Goal: Task Accomplishment & Management: Use online tool/utility

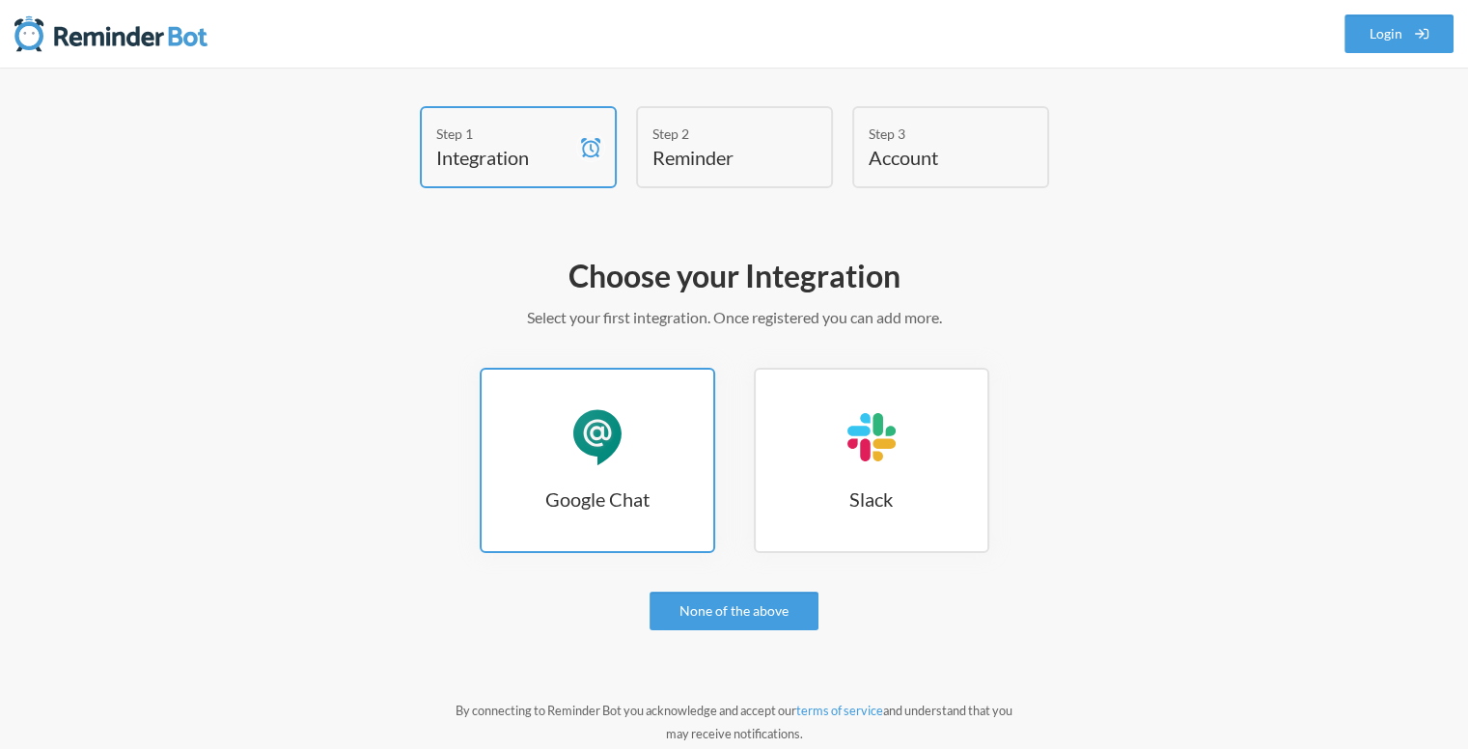
click at [579, 500] on h3 "Google Chat" at bounding box center [598, 498] width 232 height 27
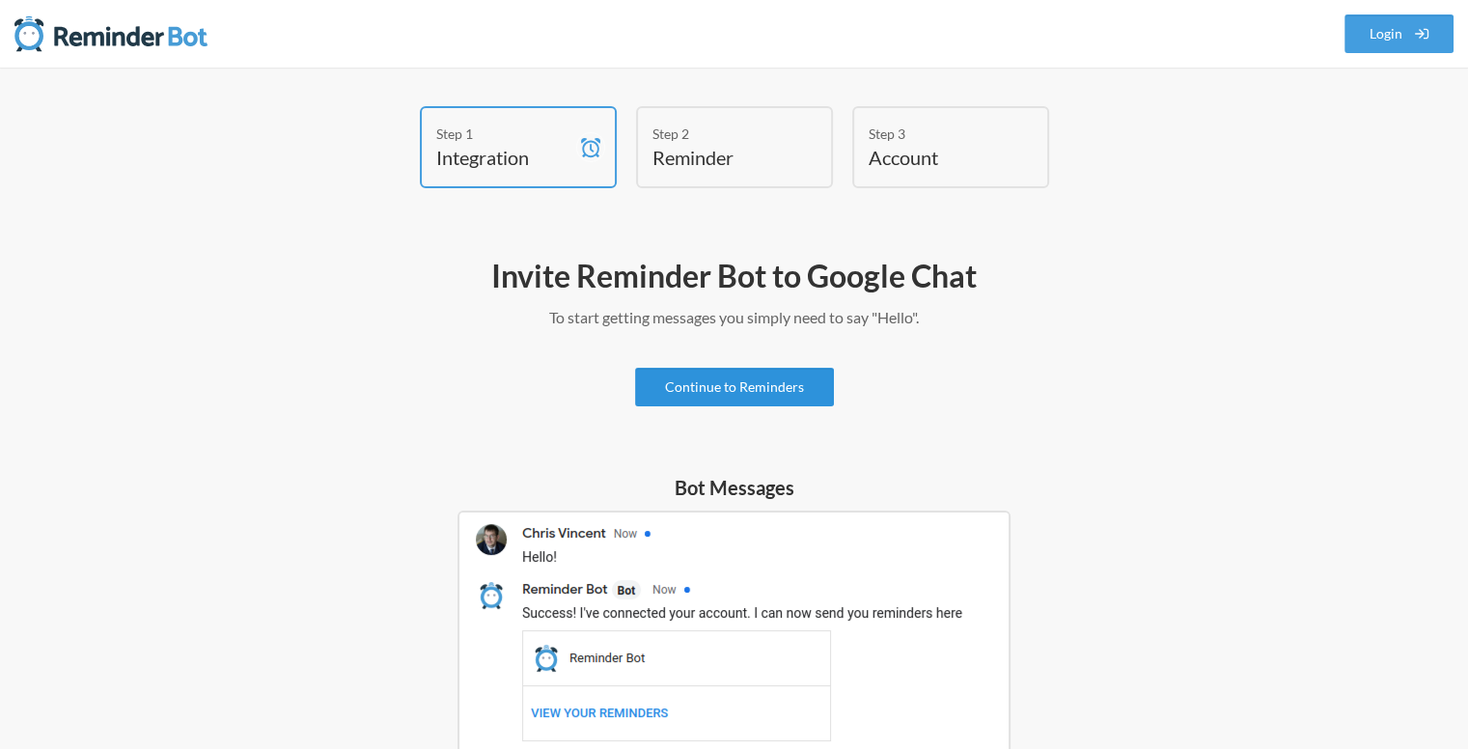
click at [783, 391] on link "Continue to Reminders" at bounding box center [734, 387] width 199 height 39
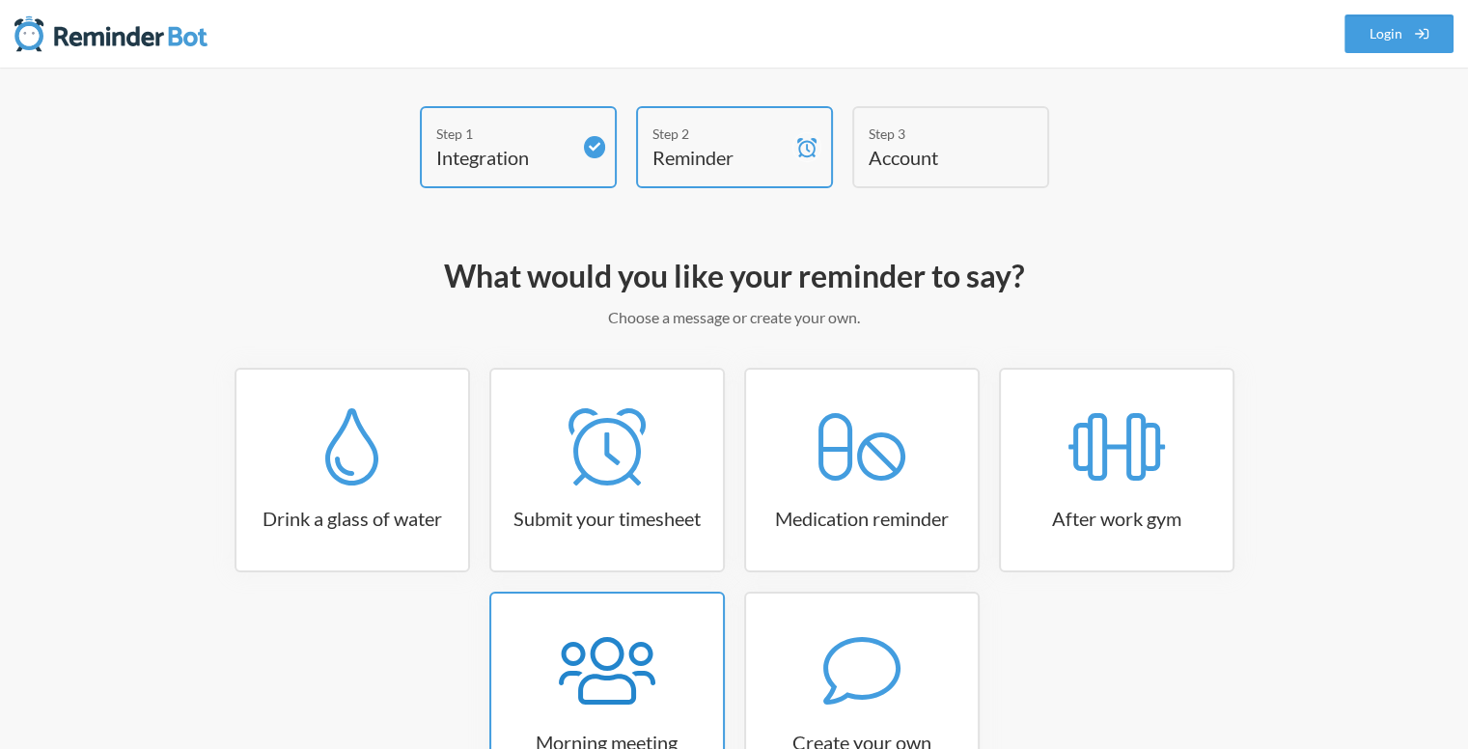
click at [610, 667] on icon at bounding box center [607, 671] width 97 height 68
select select "08:30:00"
select select "true"
select select "09:45:00"
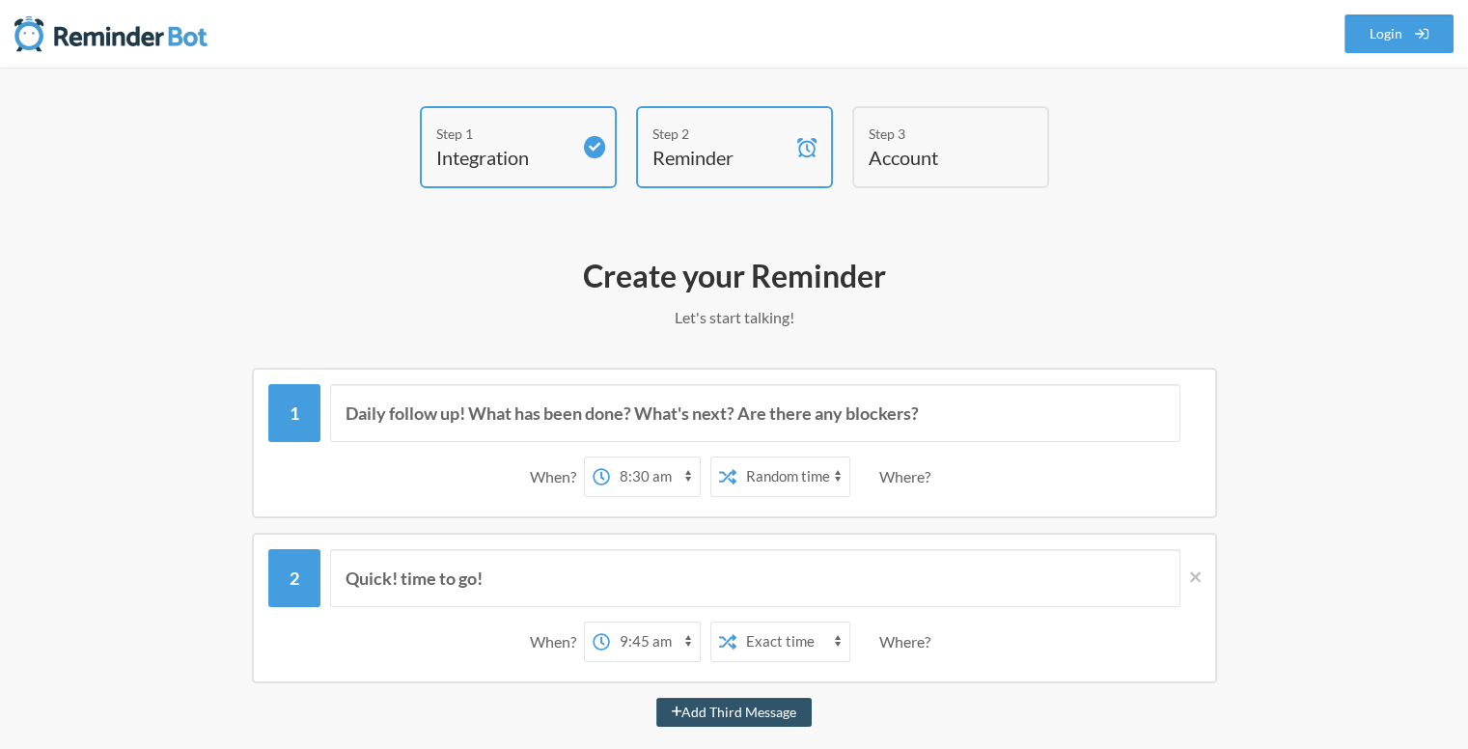
click at [669, 475] on select "12:00 am 12:15 am 12:30 am 12:45 am 1:00 am 1:15 am 1:30 am 1:45 am 2:00 am 2:1…" at bounding box center [655, 476] width 90 height 39
click at [610, 457] on select "12:00 am 12:15 am 12:30 am 12:45 am 1:00 am 1:15 am 1:30 am 1:45 am 2:00 am 2:1…" at bounding box center [655, 476] width 90 height 39
click at [822, 417] on input "Daily follow up! What has been done? What's next? Are there any blockers?" at bounding box center [755, 413] width 850 height 58
click at [768, 468] on select "Exact time Random time" at bounding box center [792, 476] width 113 height 39
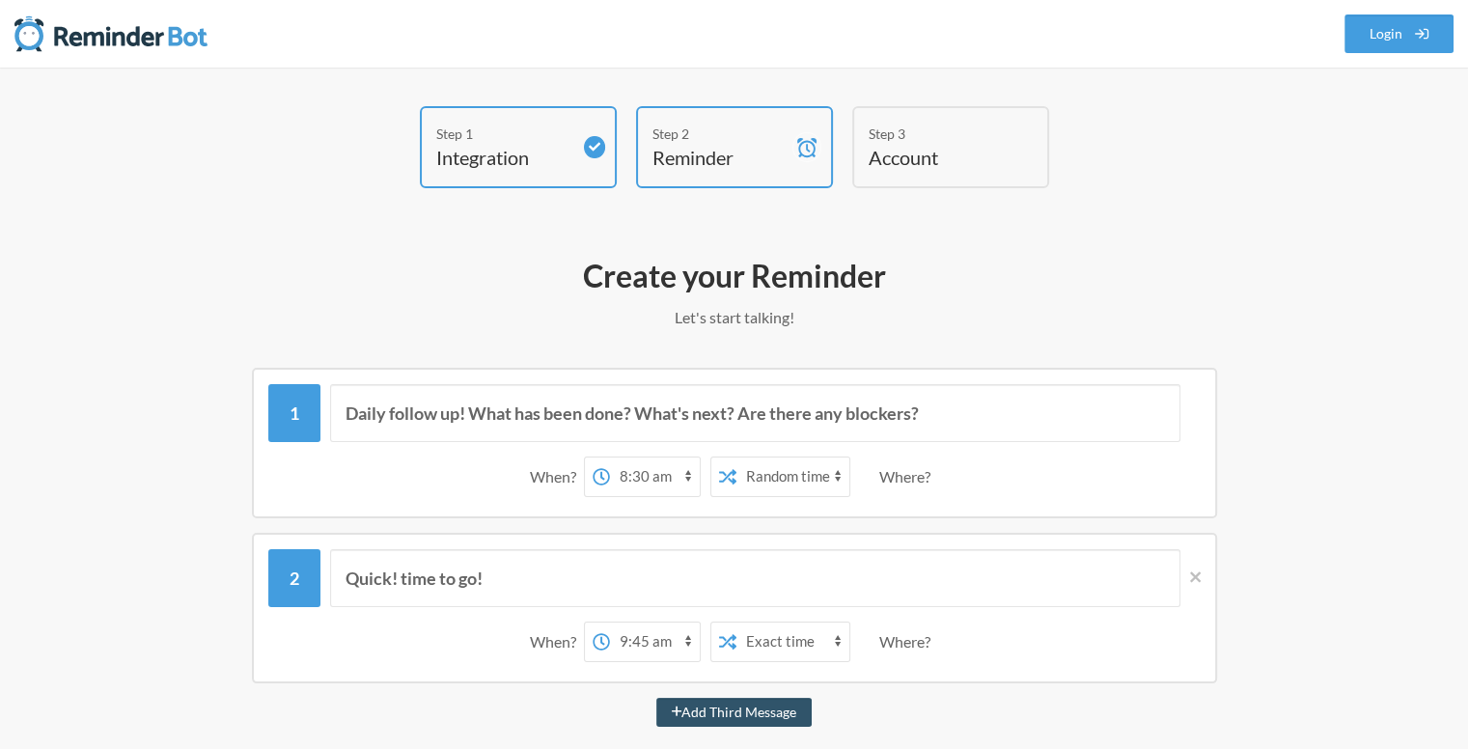
click at [768, 468] on select "Exact time Random time" at bounding box center [792, 476] width 113 height 39
select select "false"
click at [736, 457] on select "Exact time Random time" at bounding box center [792, 476] width 113 height 39
click at [683, 470] on select "12:00 am 12:15 am 12:30 am 12:45 am 1:00 am 1:15 am 1:30 am 1:45 am 2:00 am 2:1…" at bounding box center [655, 476] width 90 height 39
select select "09:00:00"
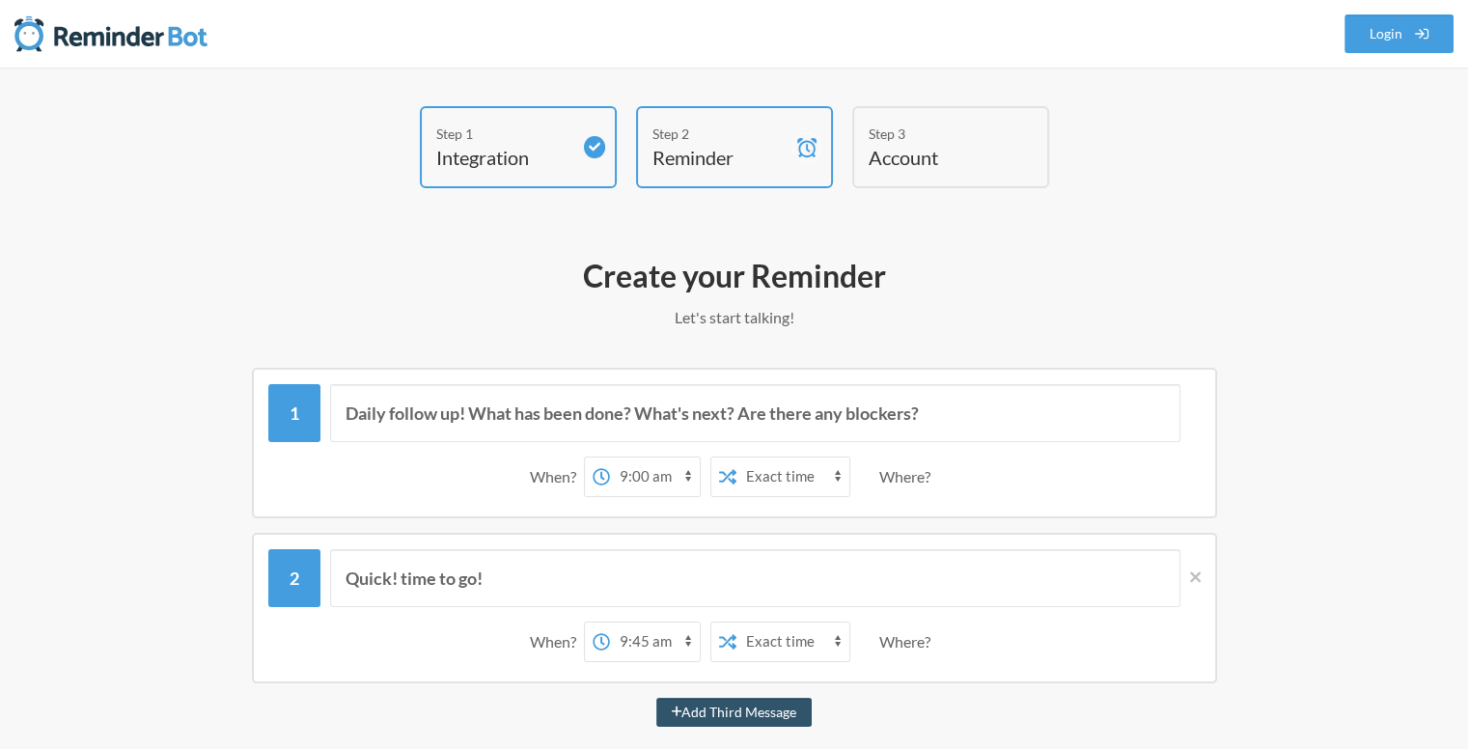
click at [610, 457] on select "12:00 am 12:15 am 12:30 am 12:45 am 1:00 am 1:15 am 1:30 am 1:45 am 2:00 am 2:1…" at bounding box center [655, 476] width 90 height 39
click at [917, 481] on div "Where?" at bounding box center [908, 476] width 59 height 41
click at [922, 476] on div "Where?" at bounding box center [908, 476] width 59 height 41
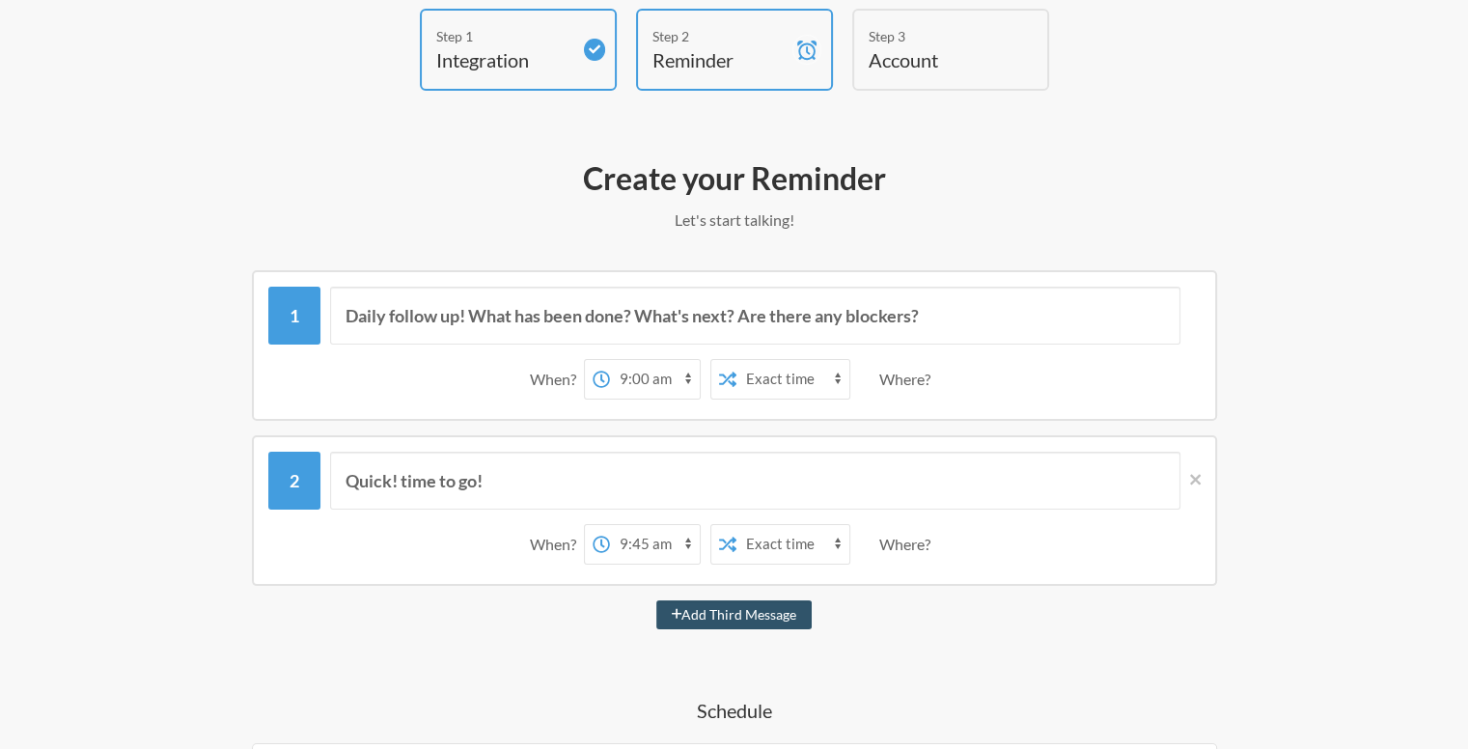
scroll to position [193, 0]
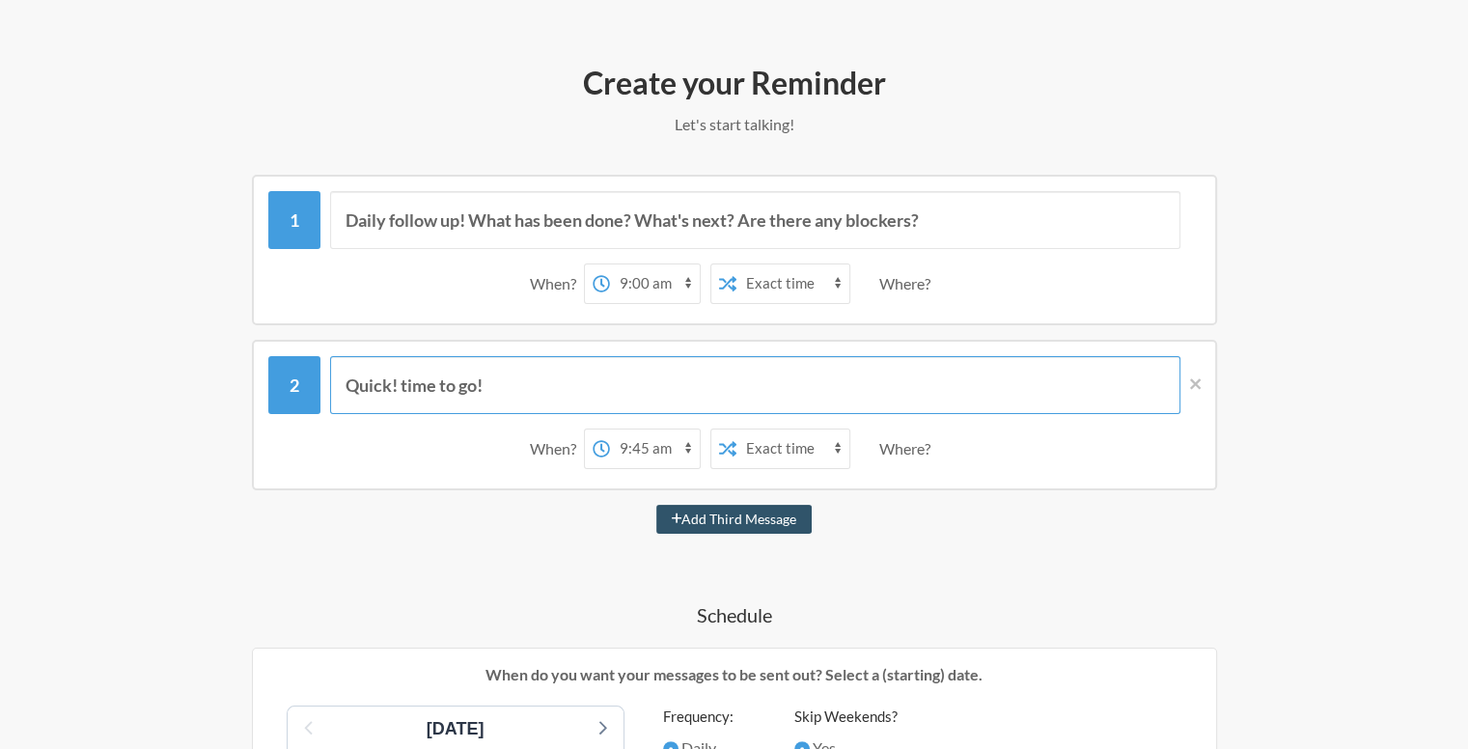
click at [659, 376] on input "Quick! time to go!" at bounding box center [755, 385] width 850 height 58
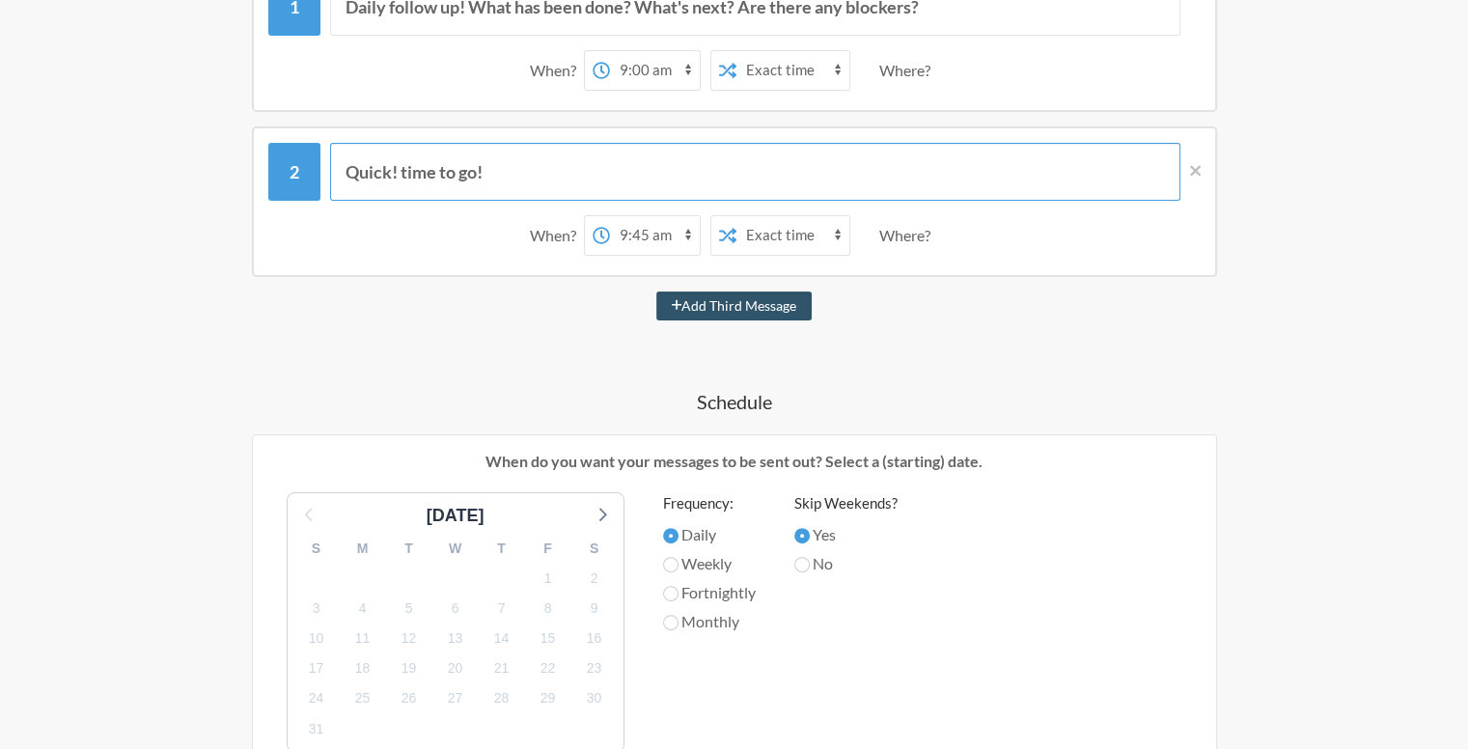
scroll to position [386, 0]
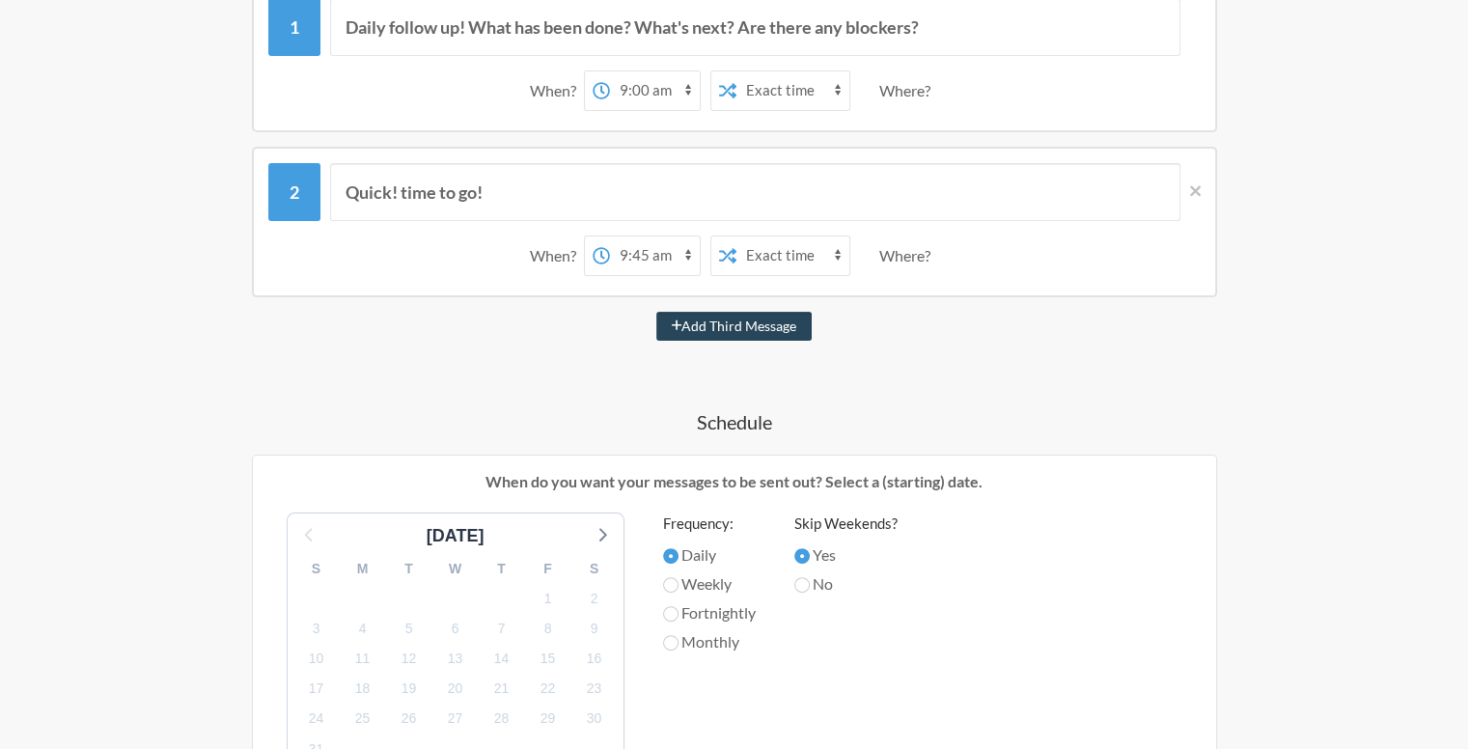
click at [771, 325] on button "Add Third Message" at bounding box center [734, 326] width 156 height 29
select select "10:45:00"
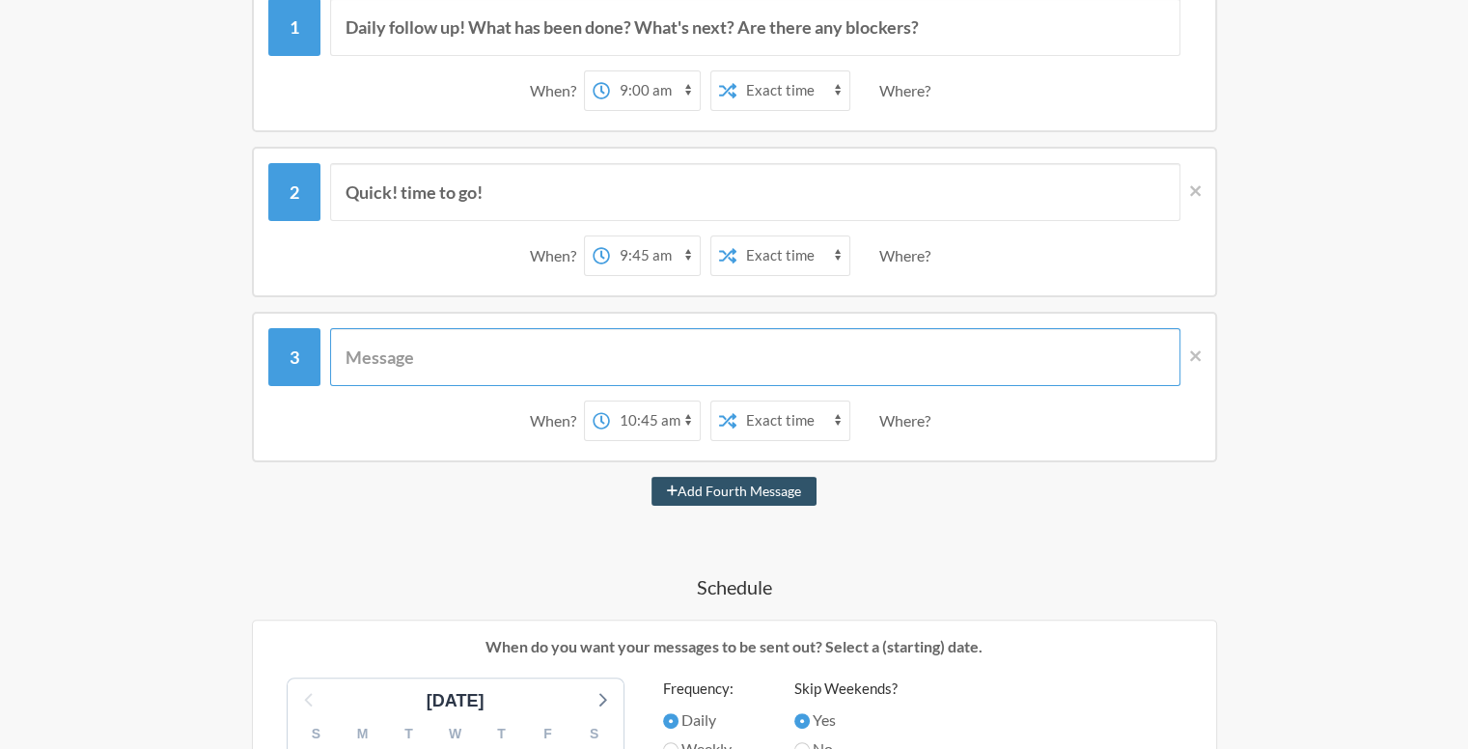
click at [664, 328] on input "text" at bounding box center [755, 357] width 850 height 58
type input "s"
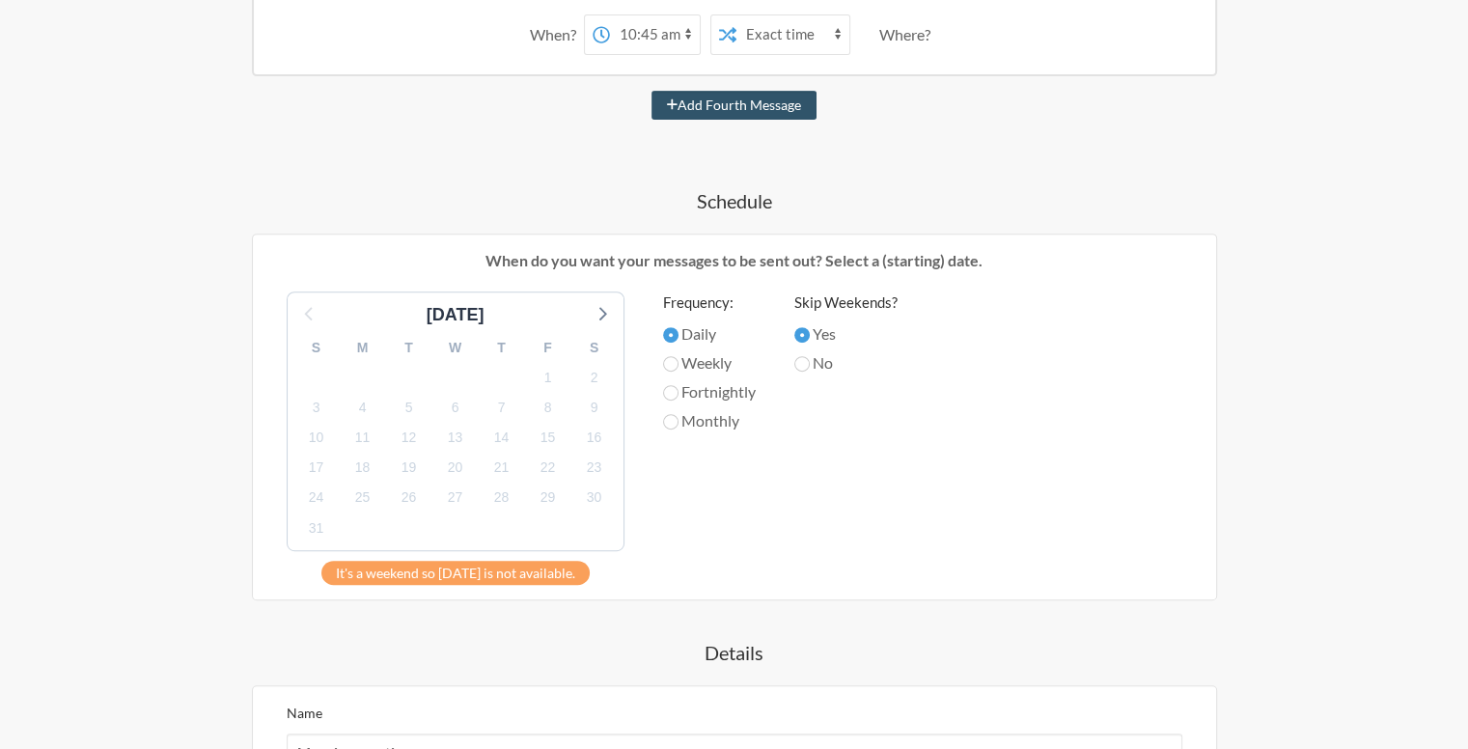
scroll to position [676, 0]
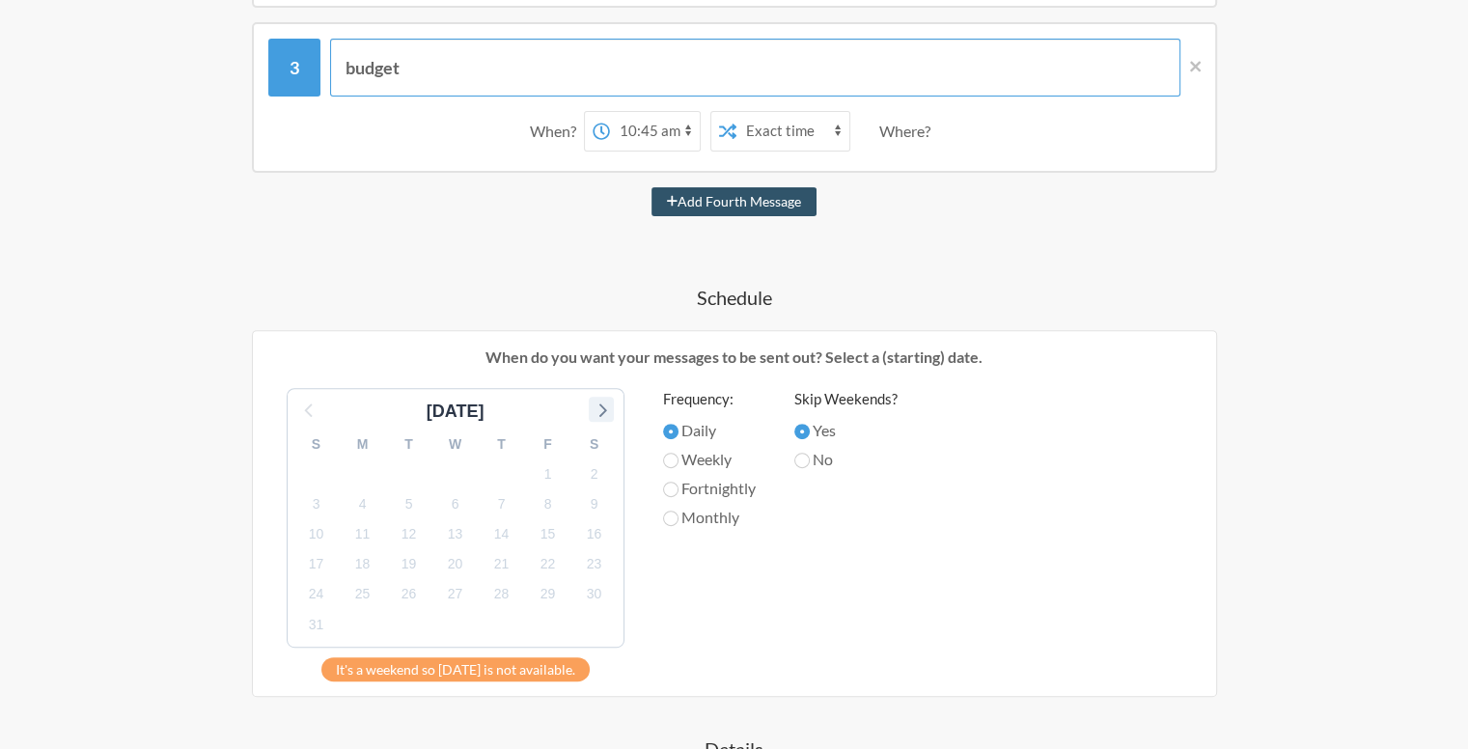
type input "budget"
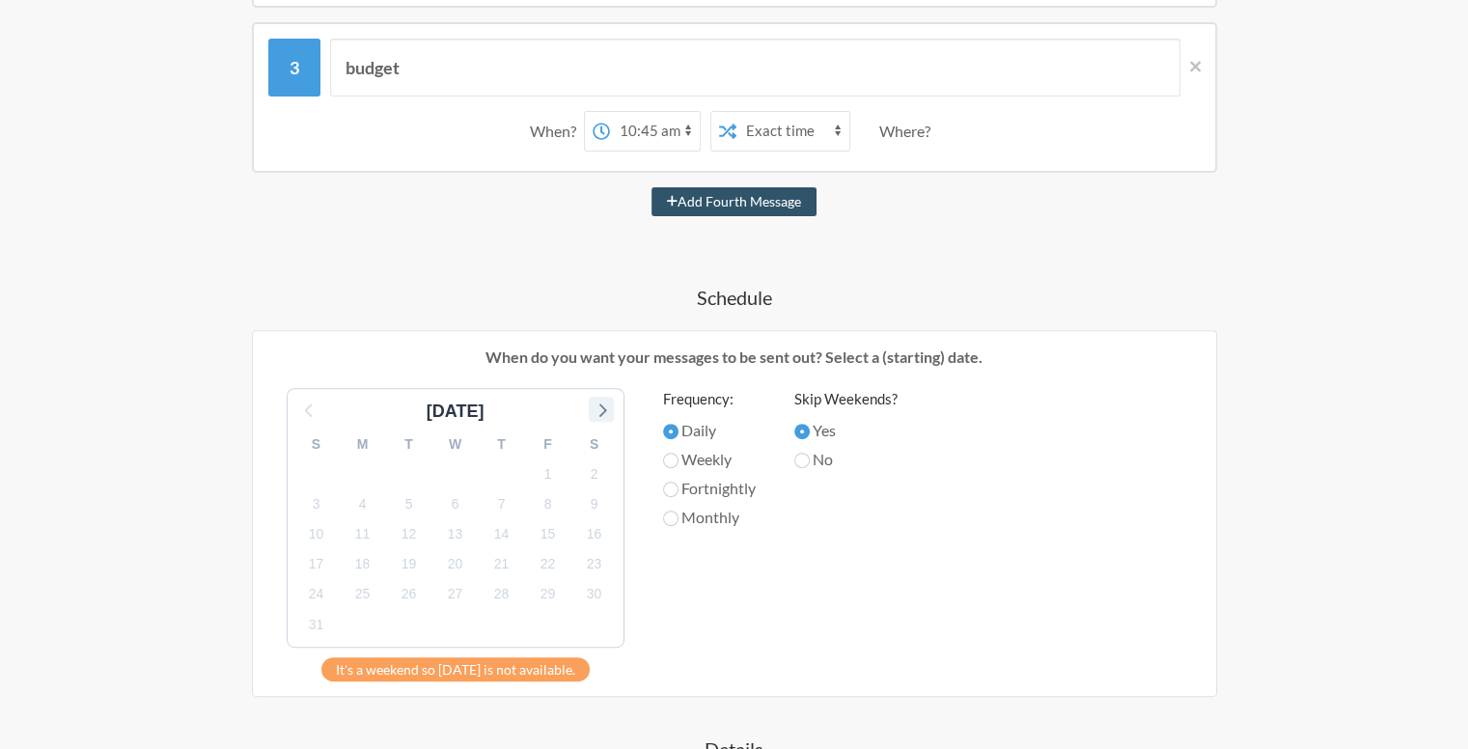
click at [599, 410] on icon at bounding box center [602, 410] width 8 height 14
click at [359, 478] on span "1" at bounding box center [362, 473] width 27 height 27
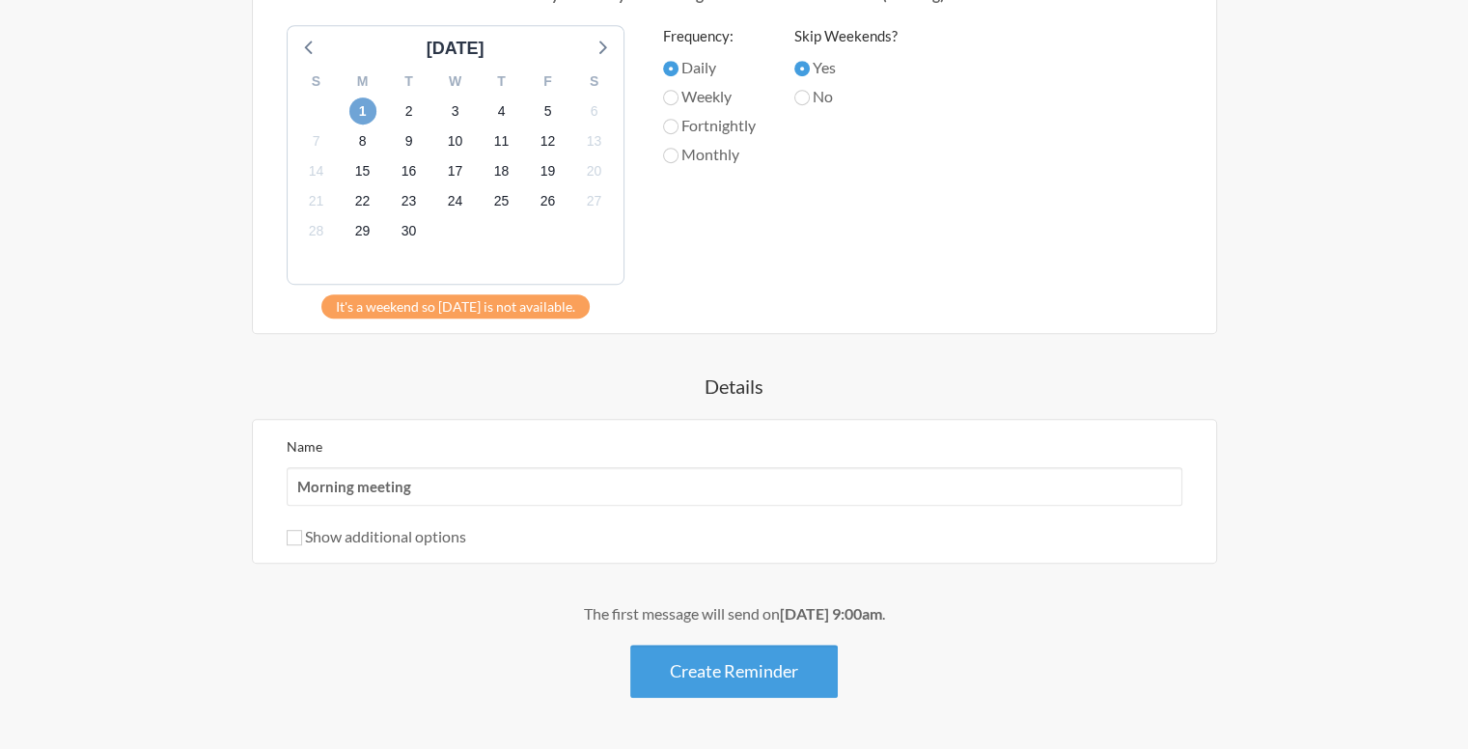
scroll to position [1098, 0]
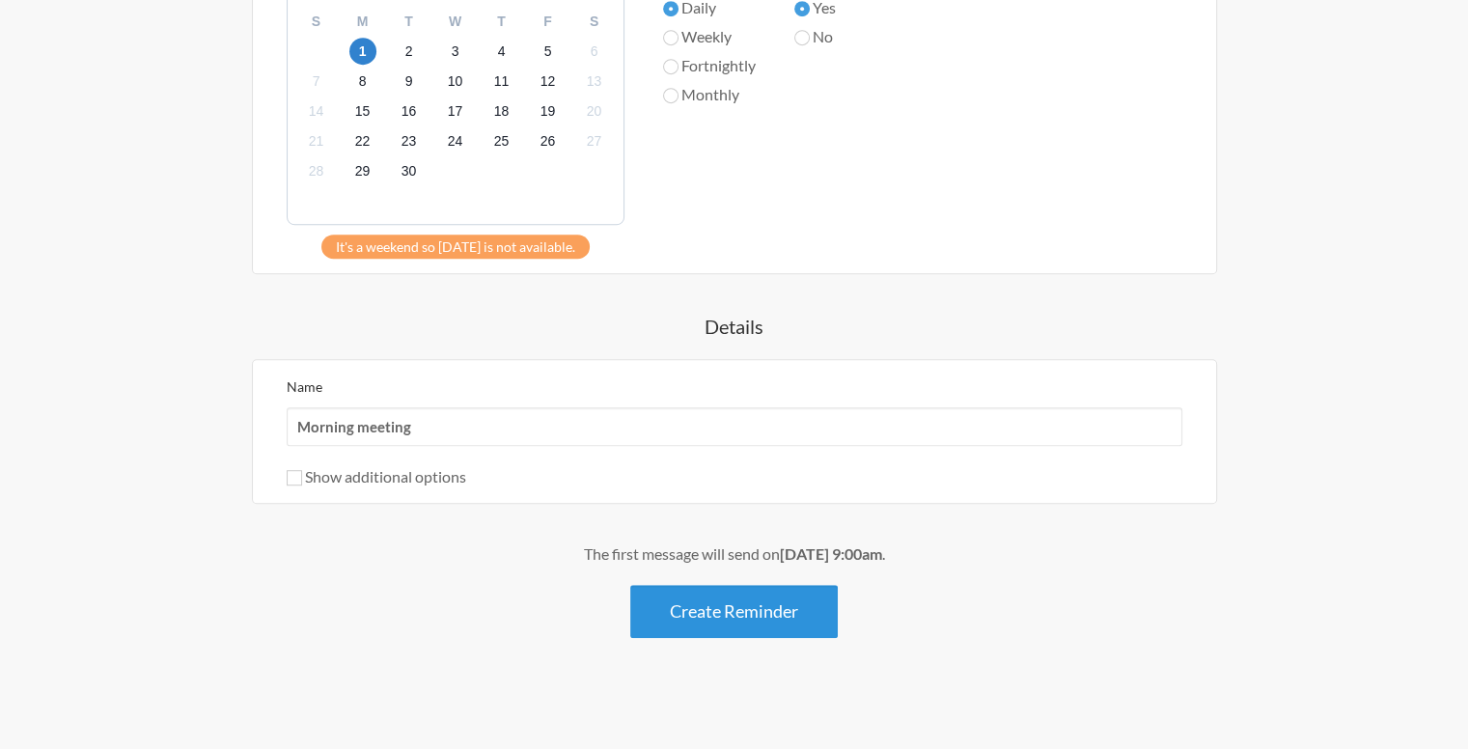
click at [711, 616] on button "Create Reminder" at bounding box center [733, 611] width 207 height 53
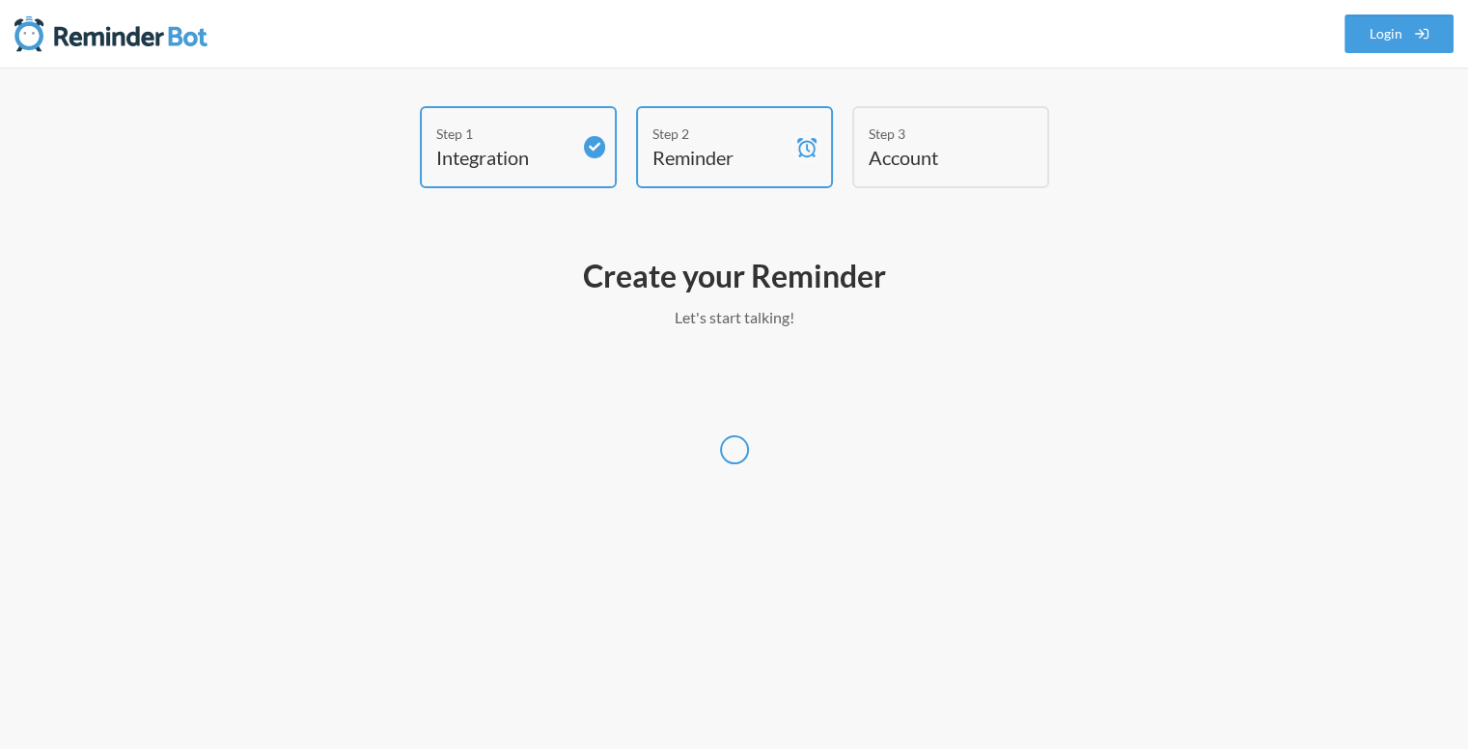
scroll to position [0, 0]
select select "[GEOGRAPHIC_DATA]/[GEOGRAPHIC_DATA]"
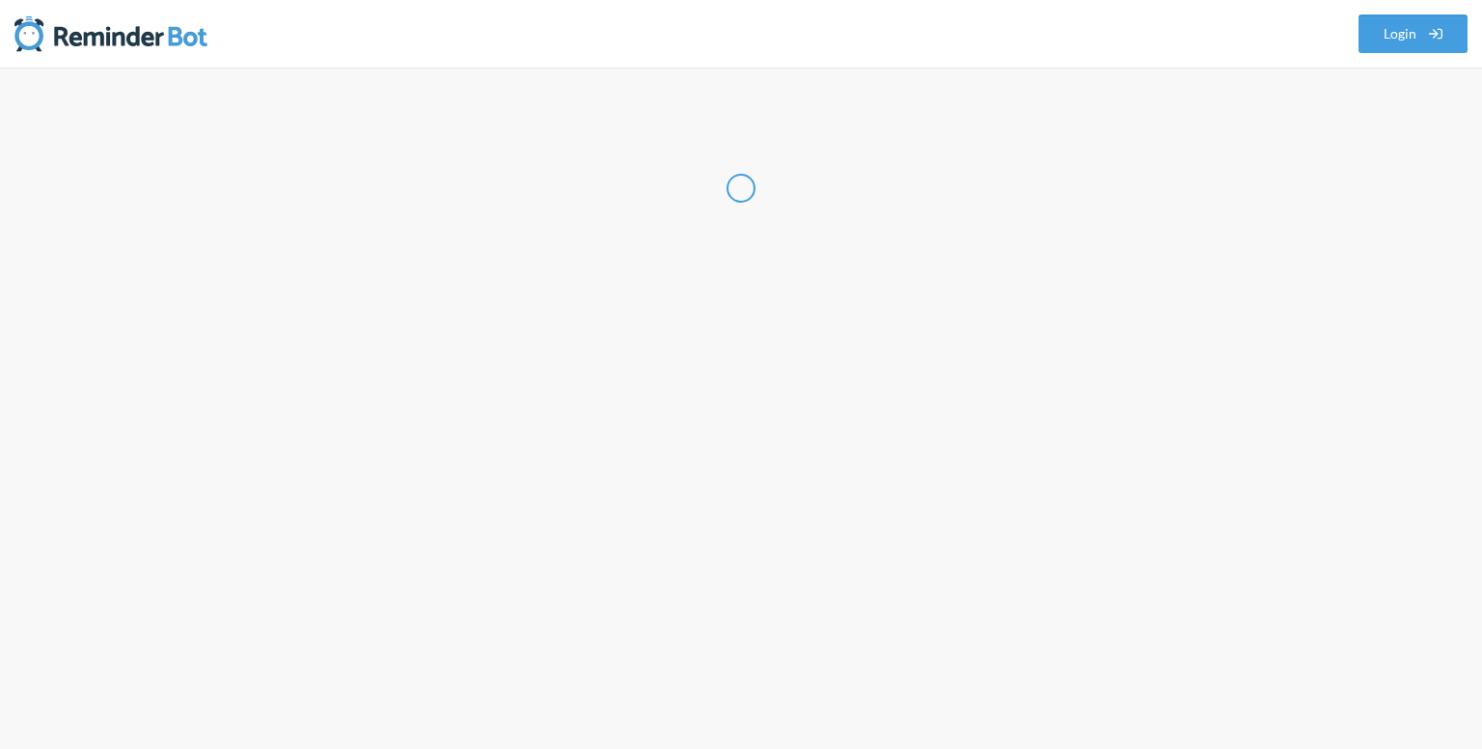
select select "PH"
